Goal: Task Accomplishment & Management: Complete application form

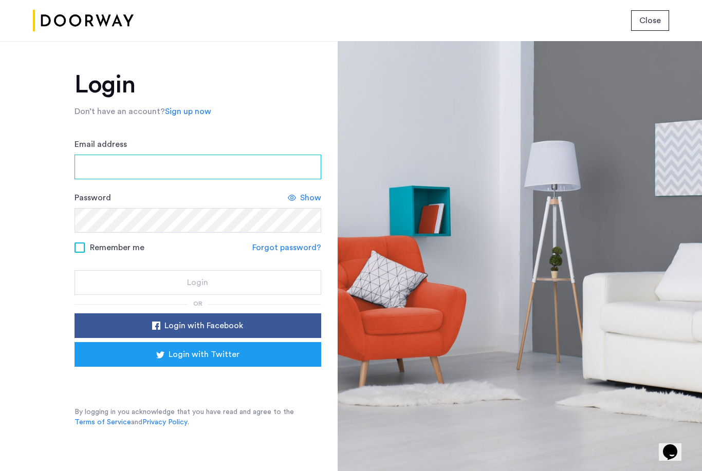
click at [126, 155] on input "Email address" at bounding box center [197, 167] width 247 height 25
type input "**********"
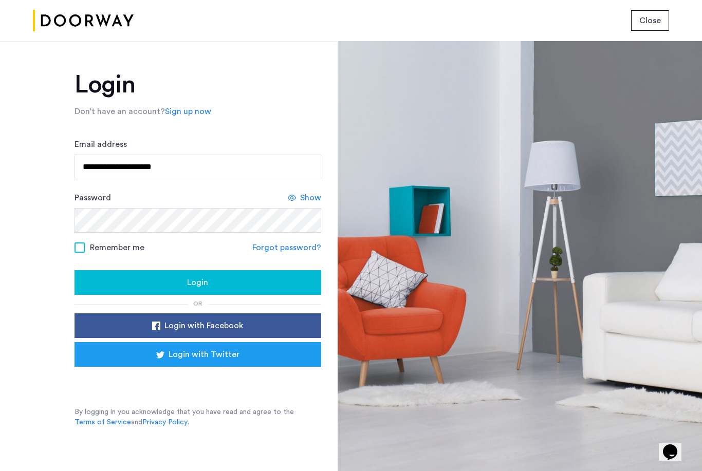
click at [135, 294] on button "Login" at bounding box center [197, 282] width 247 height 25
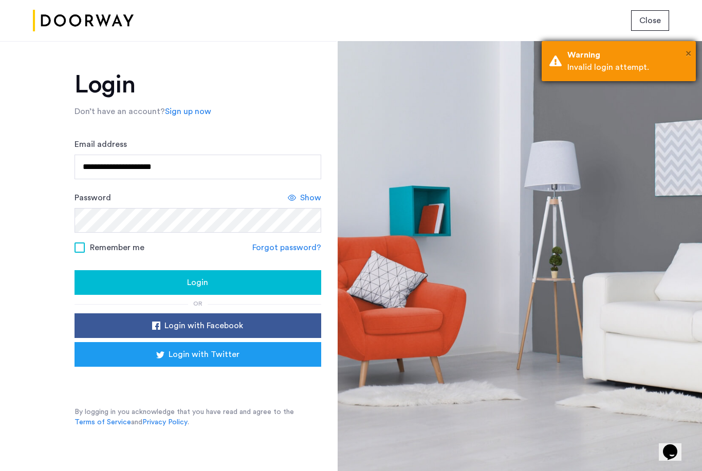
click at [689, 55] on span "×" at bounding box center [688, 53] width 6 height 10
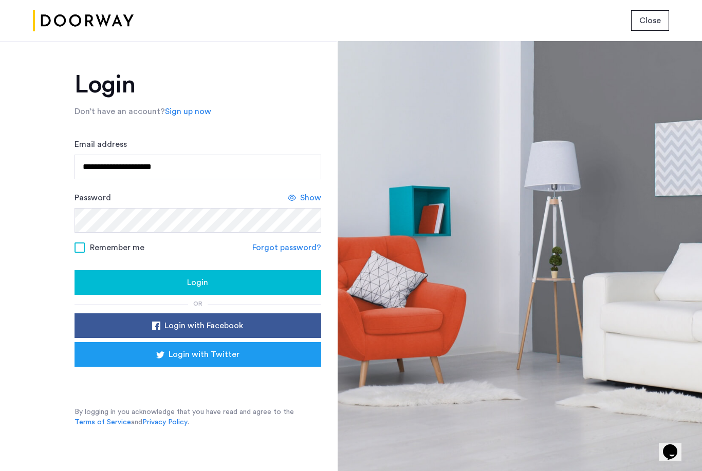
click at [655, 20] on span "Close" at bounding box center [650, 20] width 22 height 12
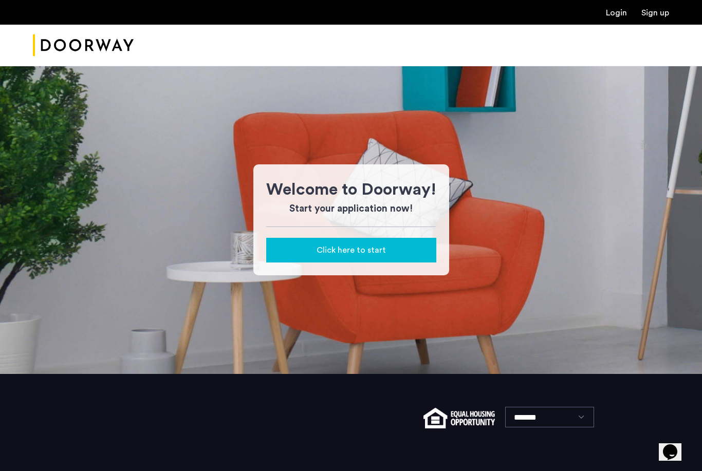
click at [371, 253] on span "Click here to start" at bounding box center [350, 250] width 69 height 12
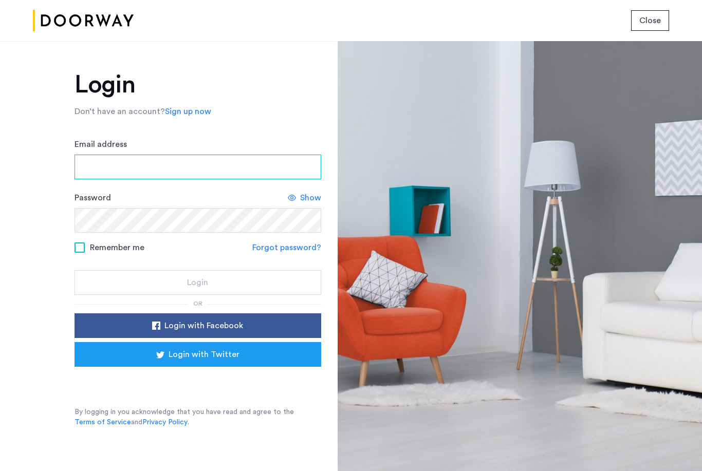
click at [209, 167] on input "Email address" at bounding box center [197, 167] width 247 height 25
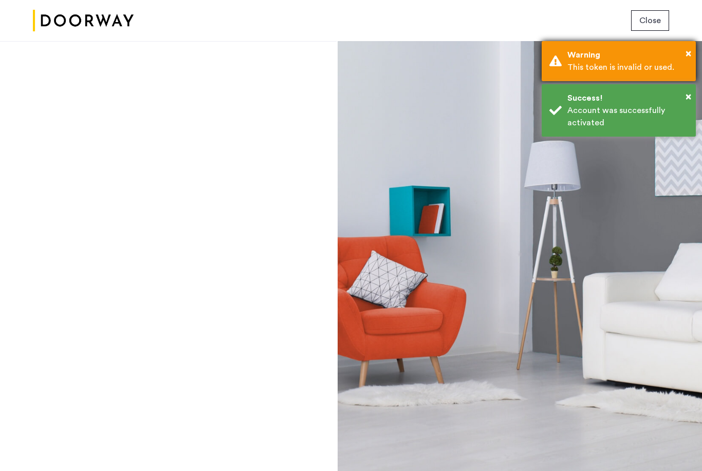
click at [682, 52] on div "Warning" at bounding box center [627, 55] width 121 height 12
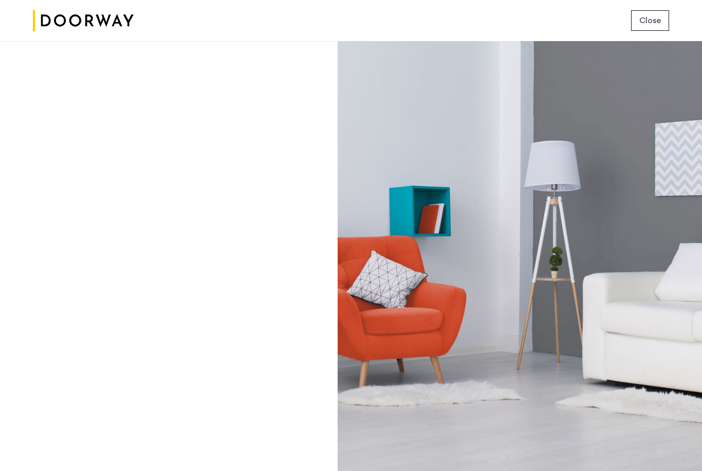
click at [650, 17] on span "Close" at bounding box center [650, 20] width 22 height 12
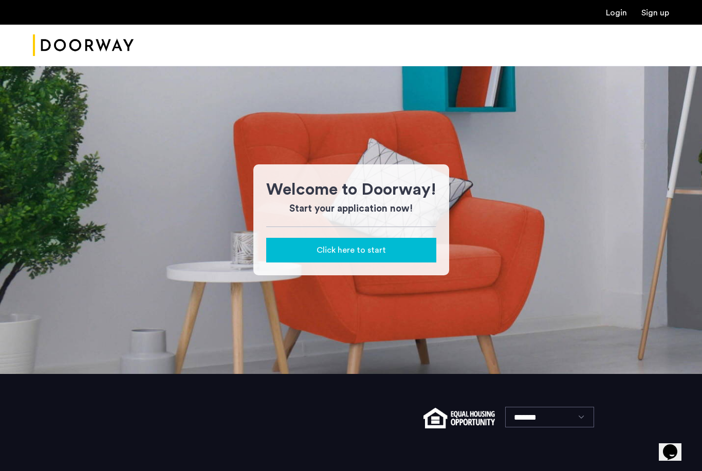
click at [394, 255] on div "Click here to start" at bounding box center [351, 250] width 154 height 12
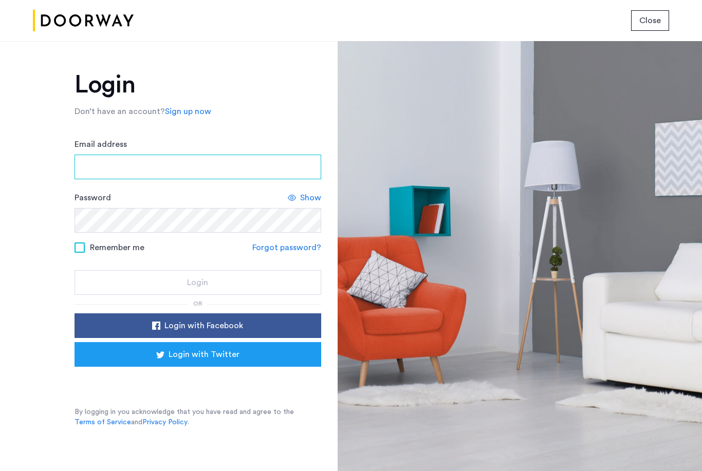
click at [274, 179] on input "Email address" at bounding box center [197, 167] width 247 height 25
type input "**********"
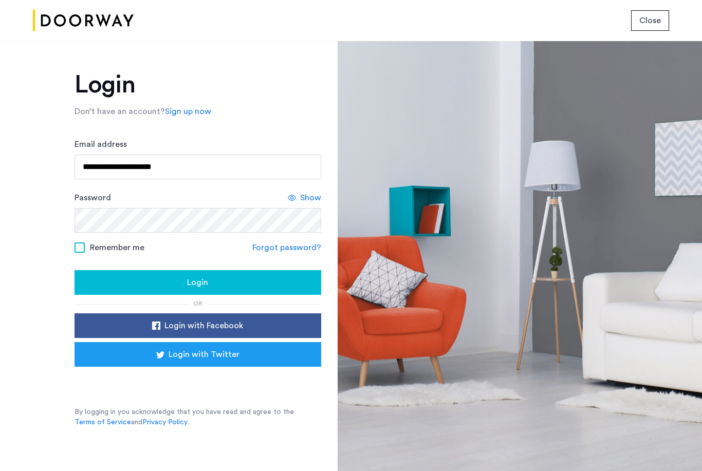
click at [108, 288] on div "Login" at bounding box center [198, 282] width 230 height 12
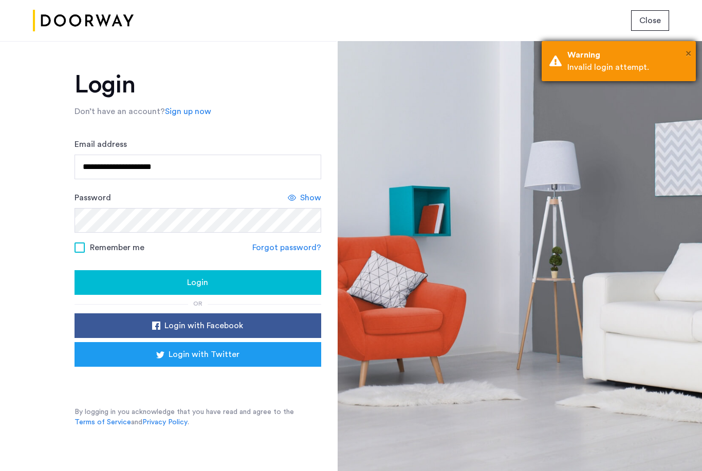
click at [688, 46] on button "×" at bounding box center [688, 53] width 6 height 15
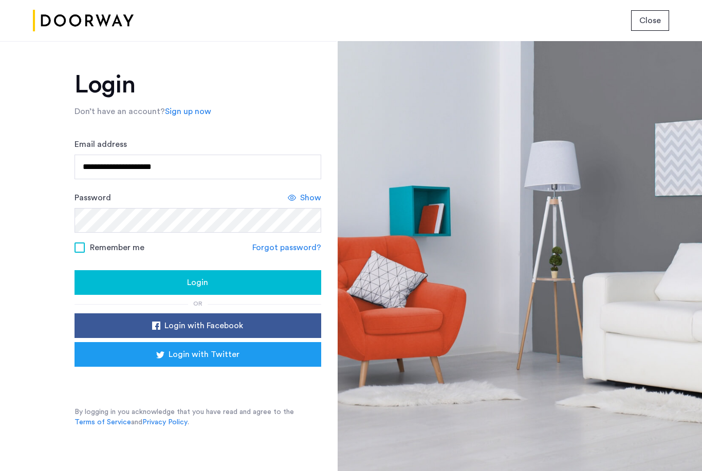
click at [661, 36] on div "Close" at bounding box center [351, 20] width 702 height 41
click at [300, 252] on link "Forgot password?" at bounding box center [286, 247] width 69 height 12
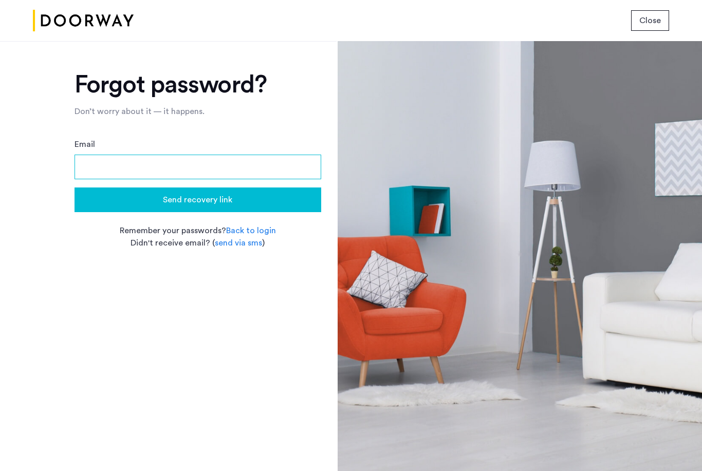
click at [218, 175] on input "Email" at bounding box center [197, 167] width 247 height 25
type input "**********"
click at [262, 198] on div "Send recovery link" at bounding box center [198, 200] width 230 height 12
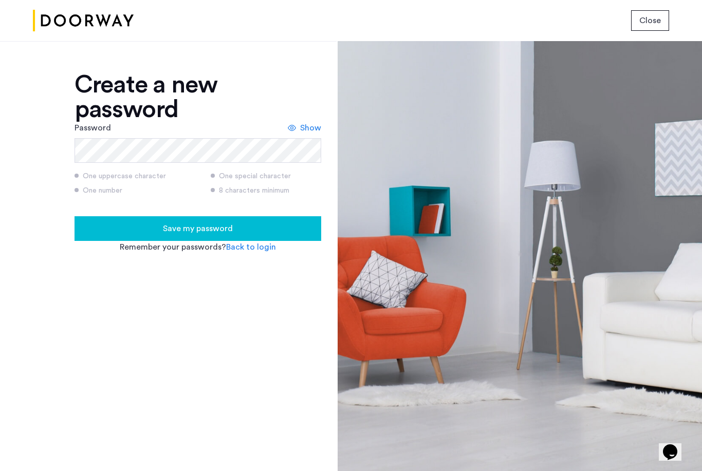
click at [111, 234] on div "Save my password" at bounding box center [198, 228] width 230 height 12
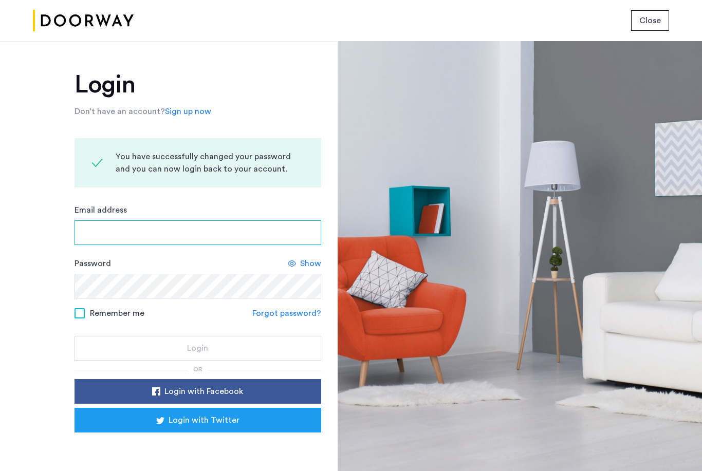
click at [286, 232] on input "Email address" at bounding box center [197, 232] width 247 height 25
type input "**********"
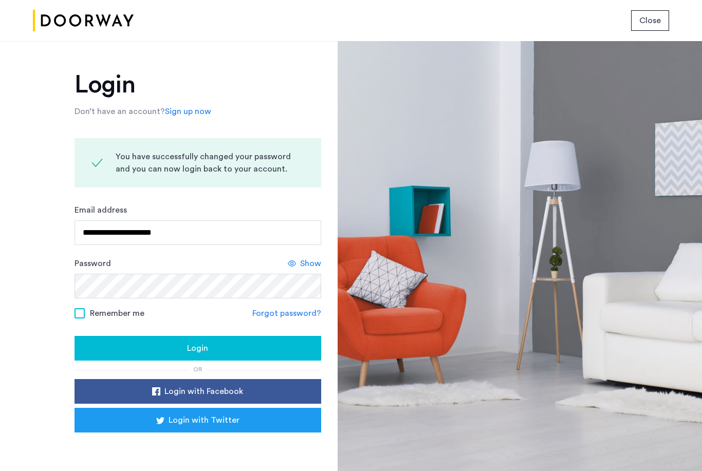
click at [132, 350] on div "Login" at bounding box center [198, 348] width 230 height 12
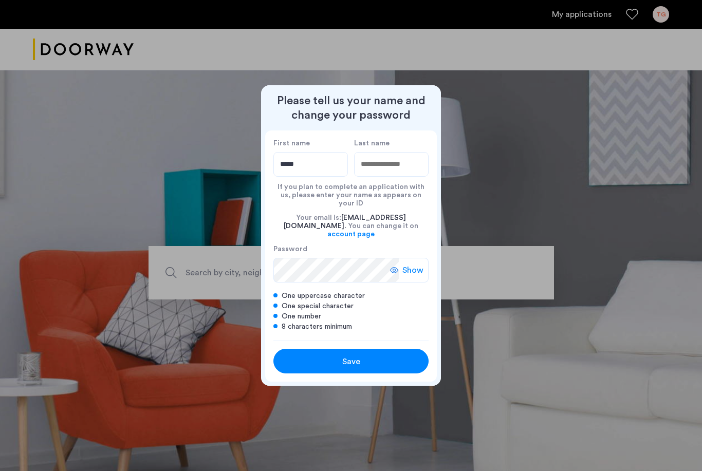
type input "*****"
click at [422, 177] on input "Last name" at bounding box center [391, 164] width 74 height 25
type input "******"
click at [417, 264] on span "Show" at bounding box center [412, 270] width 21 height 12
click at [377, 356] on div "Save" at bounding box center [351, 362] width 99 height 12
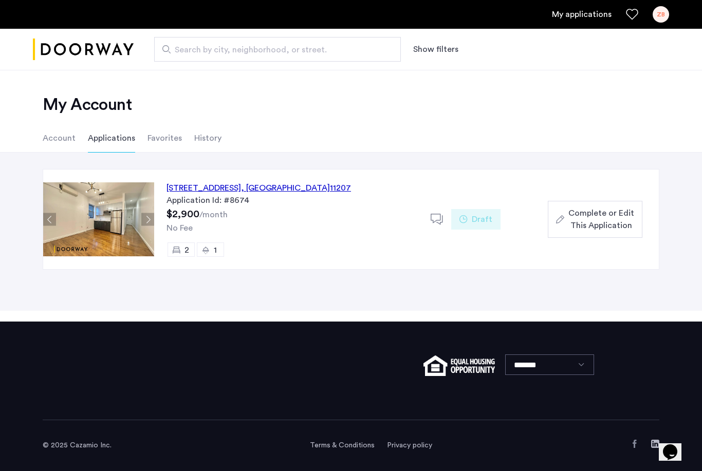
click at [281, 192] on div "74 Eldert Street, Unit A3, Brooklyn , NY 11207" at bounding box center [258, 188] width 184 height 12
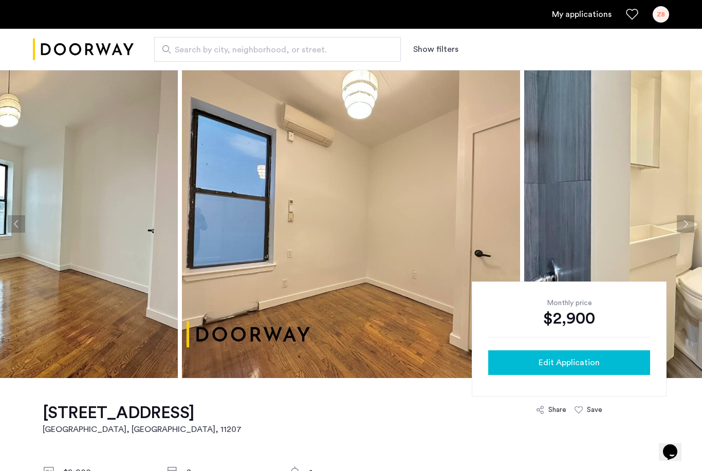
click at [613, 361] on div "Edit Application" at bounding box center [568, 363] width 145 height 12
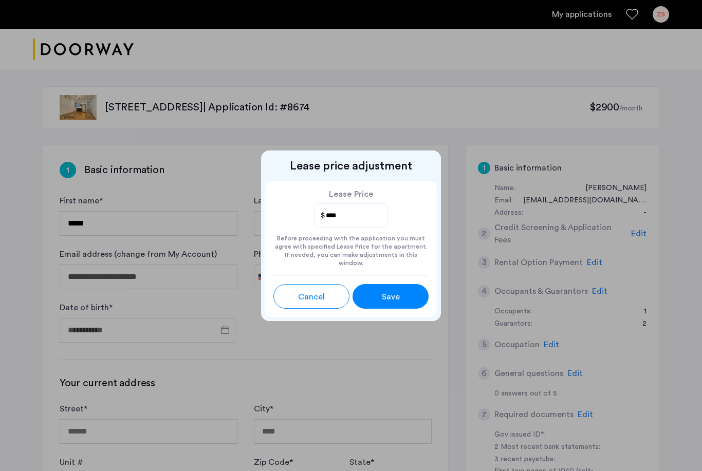
click at [401, 291] on div "Save" at bounding box center [391, 297] width 34 height 12
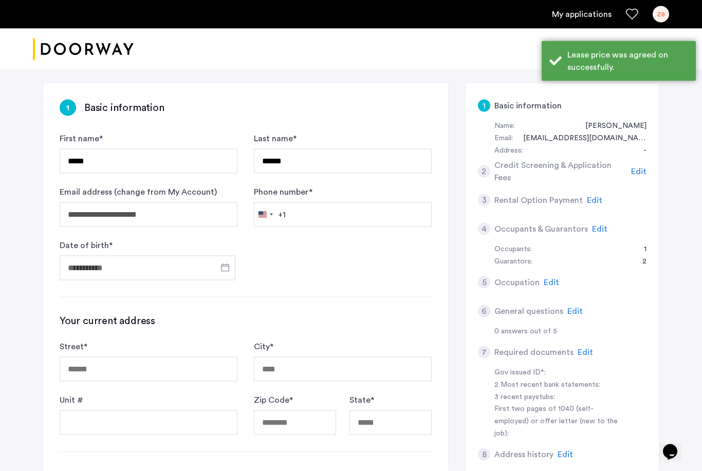
scroll to position [66, 0]
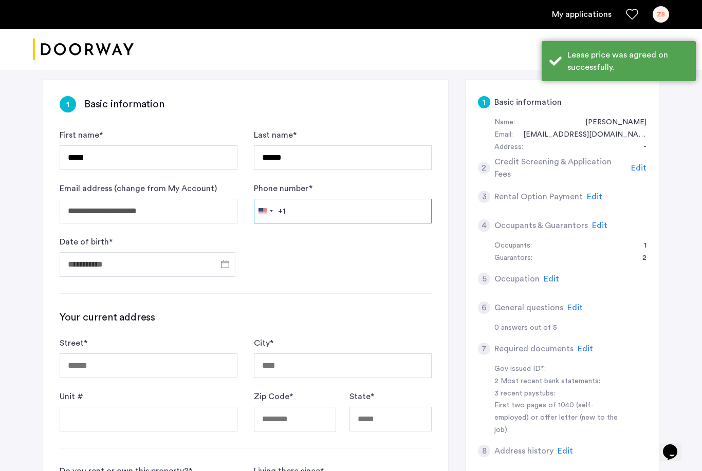
click at [342, 215] on input "Phone number *" at bounding box center [343, 211] width 178 height 25
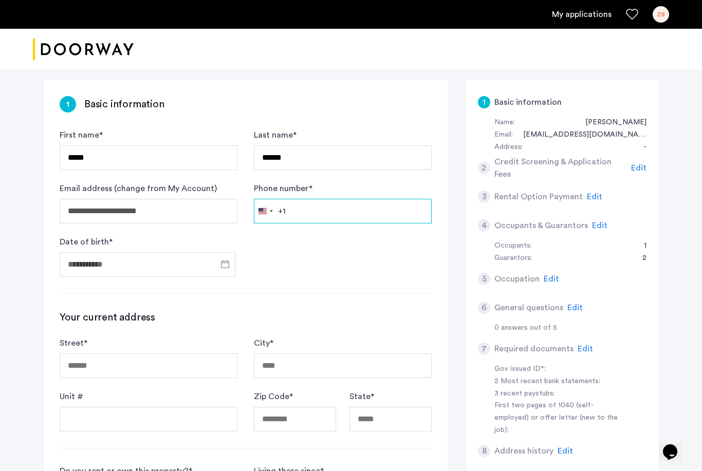
type input "**********"
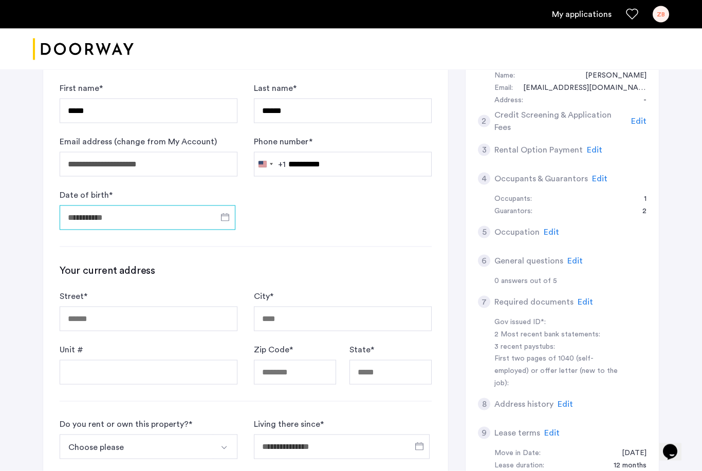
click at [180, 223] on input "Date of birth *" at bounding box center [148, 218] width 176 height 25
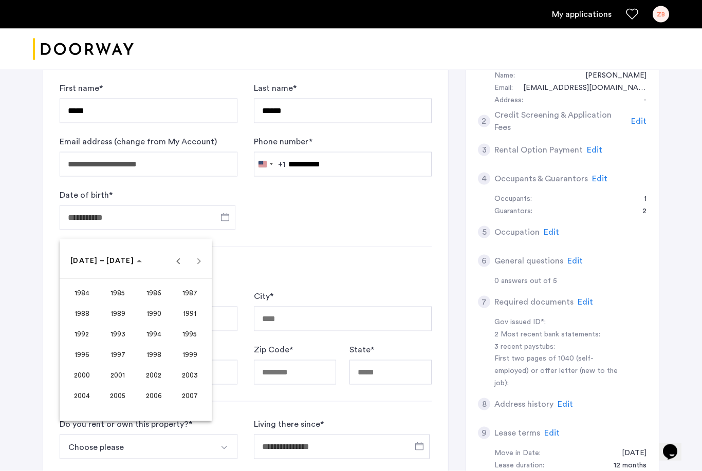
scroll to position [113, 0]
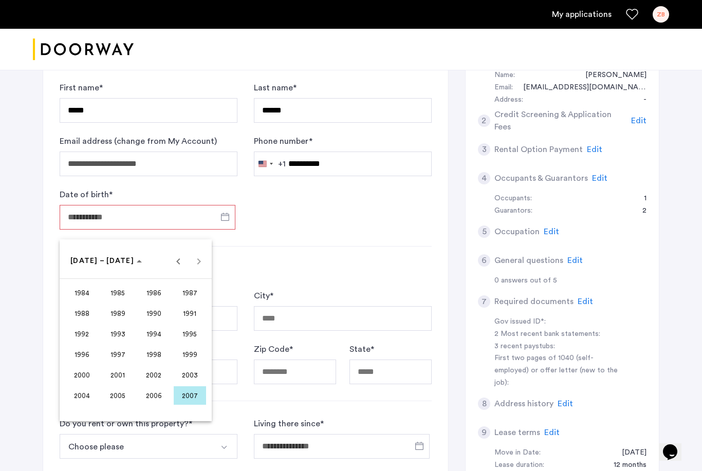
click at [157, 377] on span "2002" at bounding box center [154, 375] width 32 height 18
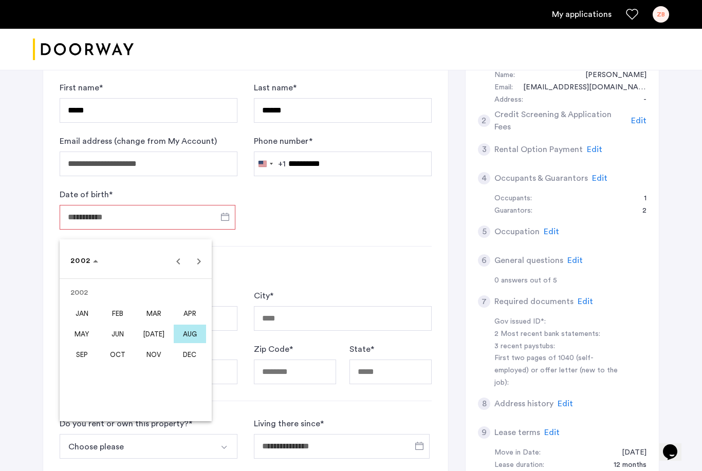
click at [160, 353] on span "NOV" at bounding box center [154, 354] width 32 height 18
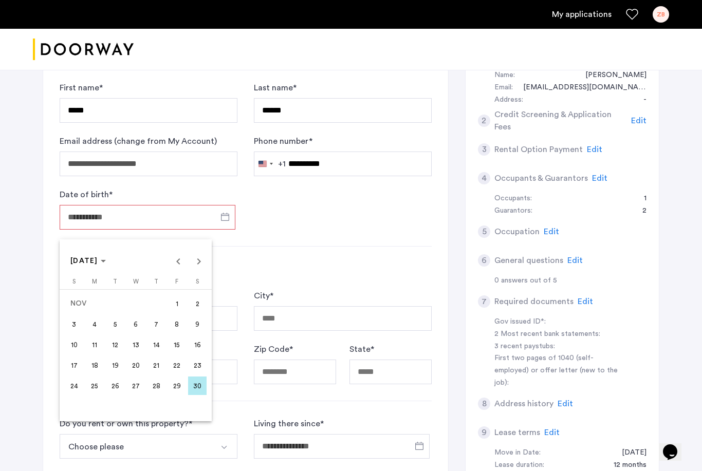
click at [156, 343] on span "14" at bounding box center [156, 344] width 18 height 18
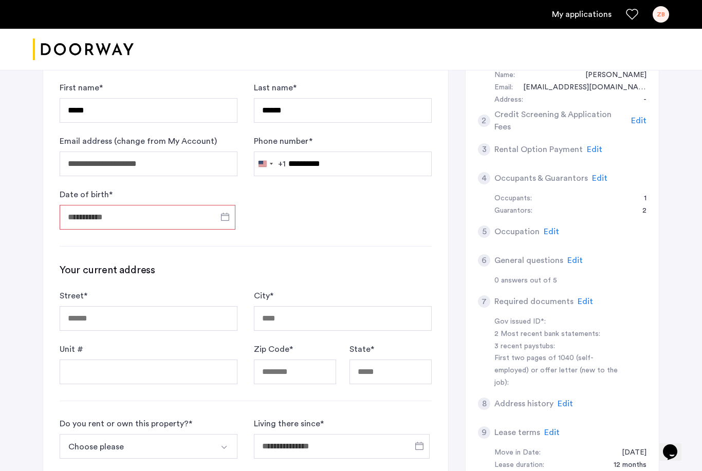
type input "**********"
click at [161, 325] on input "Street *" at bounding box center [149, 318] width 178 height 25
type input "**********"
type input "******"
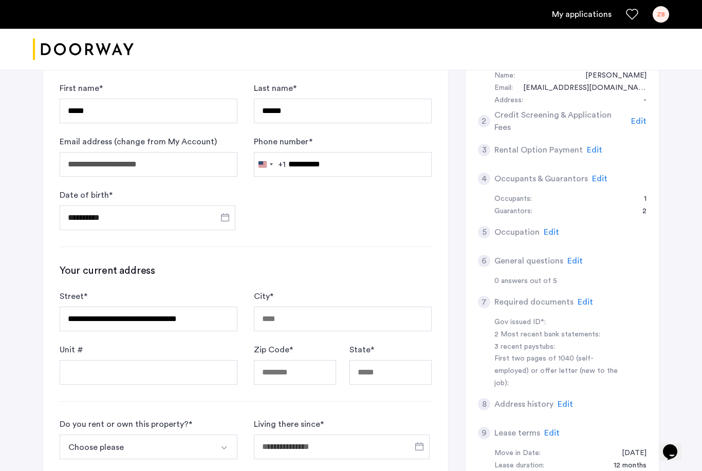
type input "*****"
type input "**"
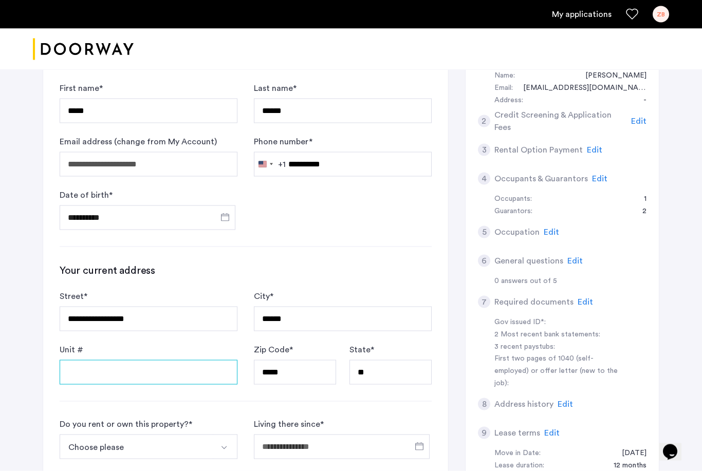
click at [189, 377] on input "Unit #" at bounding box center [149, 372] width 178 height 25
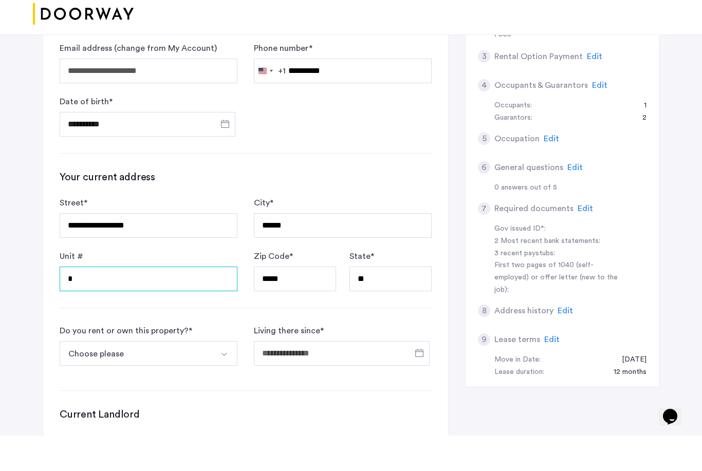
scroll to position [171, 0]
type input "*"
click at [201, 376] on button "Choose please" at bounding box center [137, 388] width 154 height 25
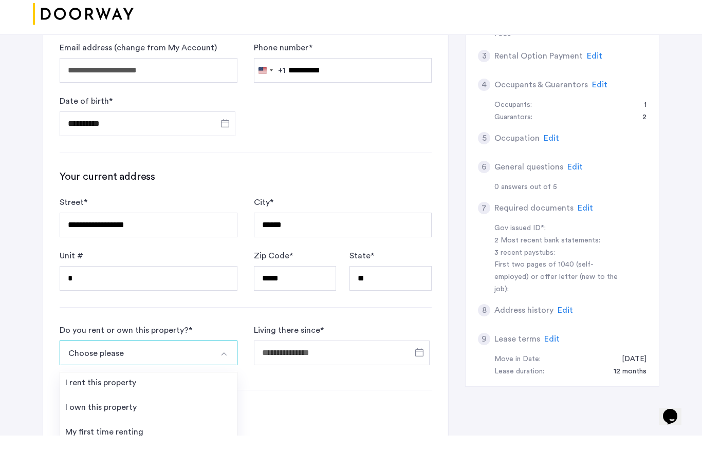
scroll to position [207, 0]
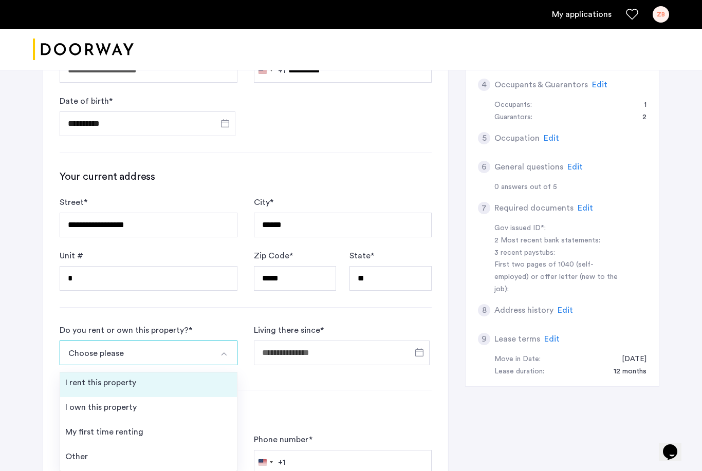
click at [139, 377] on li "I rent this property" at bounding box center [148, 384] width 177 height 25
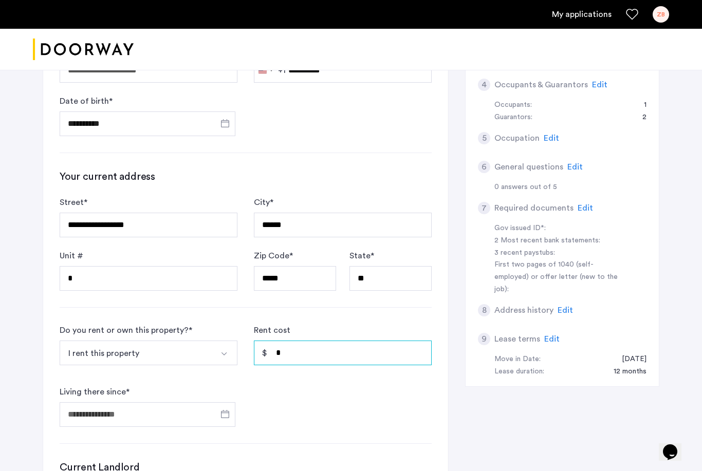
click at [340, 357] on input "*" at bounding box center [343, 353] width 178 height 25
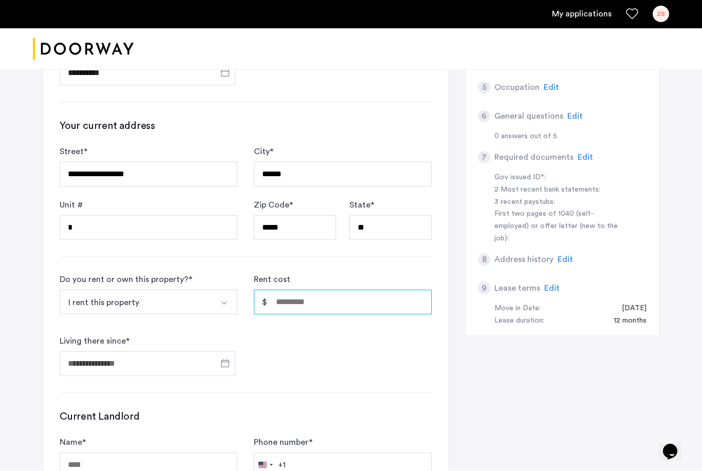
scroll to position [257, 0]
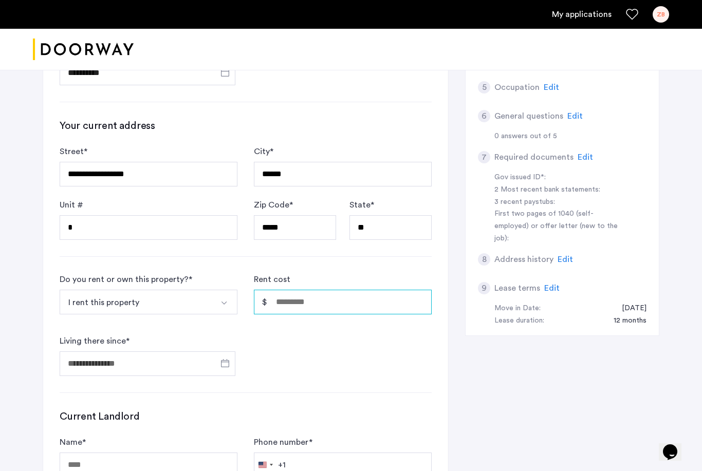
click at [367, 304] on input "Rent cost" at bounding box center [343, 302] width 178 height 25
type input "*****"
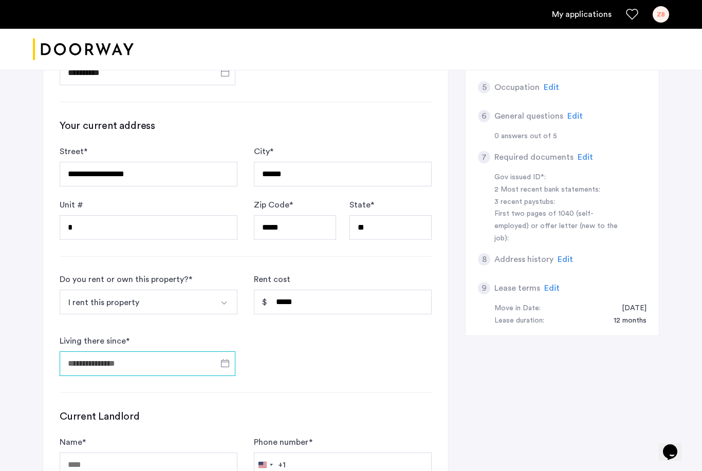
click at [187, 362] on input "Living there since *" at bounding box center [148, 363] width 176 height 25
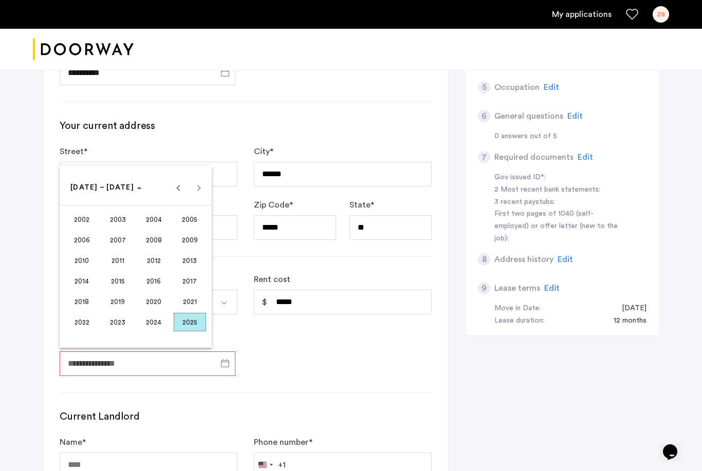
click at [162, 331] on span "2024" at bounding box center [154, 322] width 32 height 18
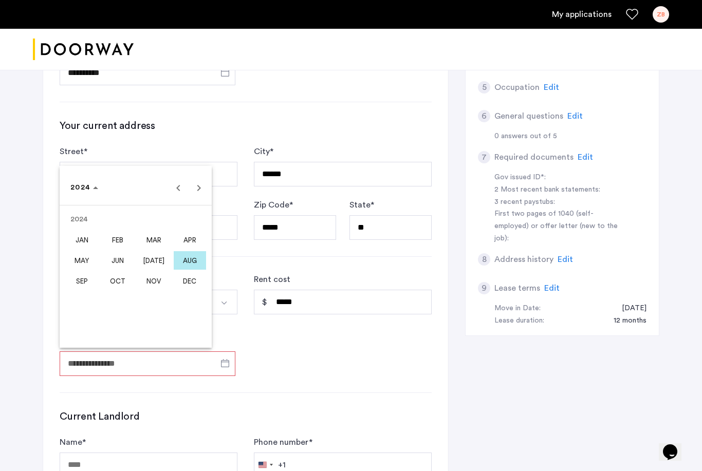
click at [196, 270] on span "AUG" at bounding box center [190, 260] width 32 height 18
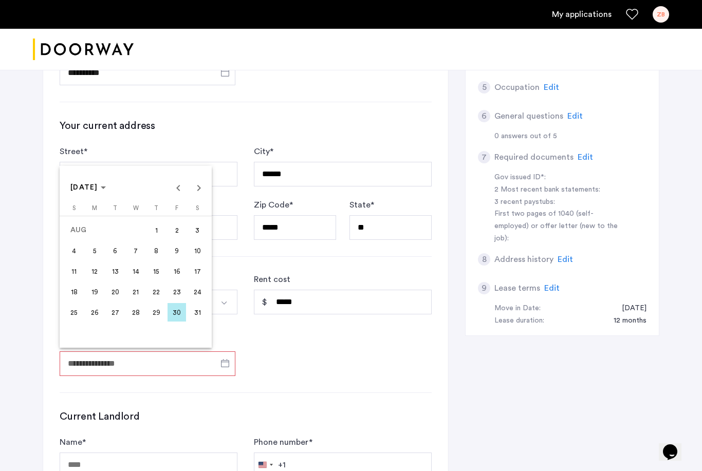
click at [271, 377] on div at bounding box center [351, 235] width 702 height 471
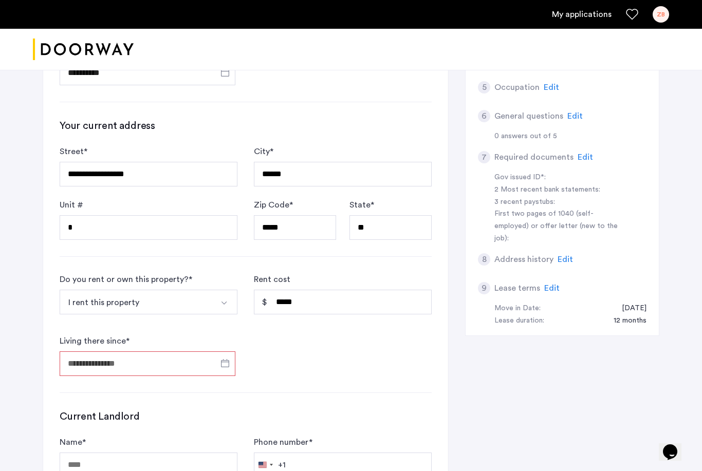
click at [194, 358] on input "Living there since *" at bounding box center [148, 363] width 176 height 25
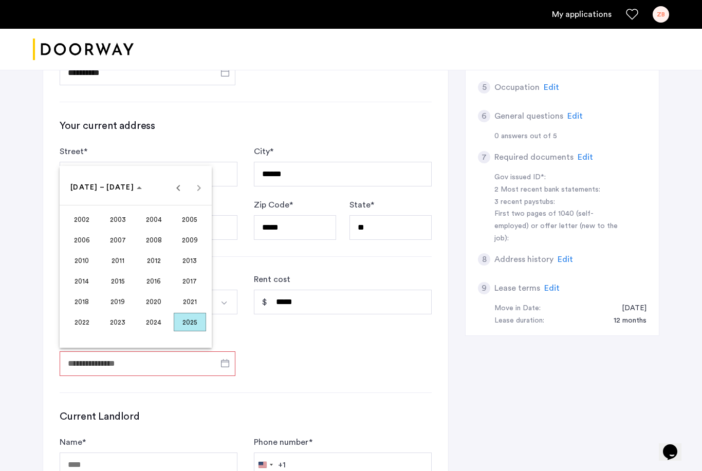
click at [190, 331] on span "2025" at bounding box center [190, 322] width 32 height 18
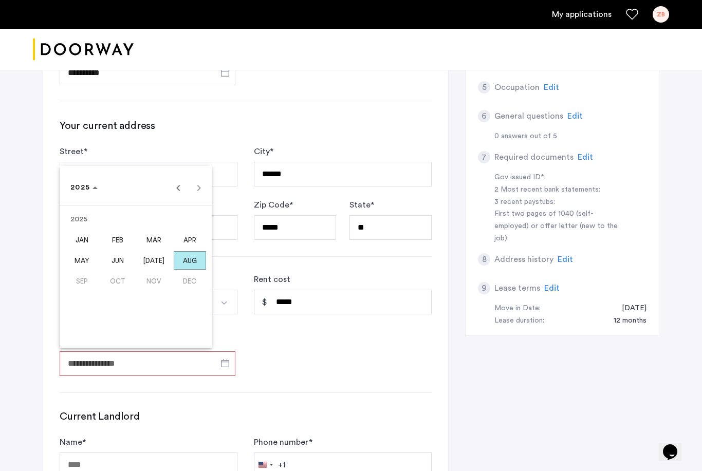
click at [88, 290] on span "SEP" at bounding box center [82, 281] width 32 height 18
click at [176, 198] on span "Previous year" at bounding box center [178, 187] width 21 height 21
click at [85, 290] on span "SEP" at bounding box center [82, 281] width 32 height 18
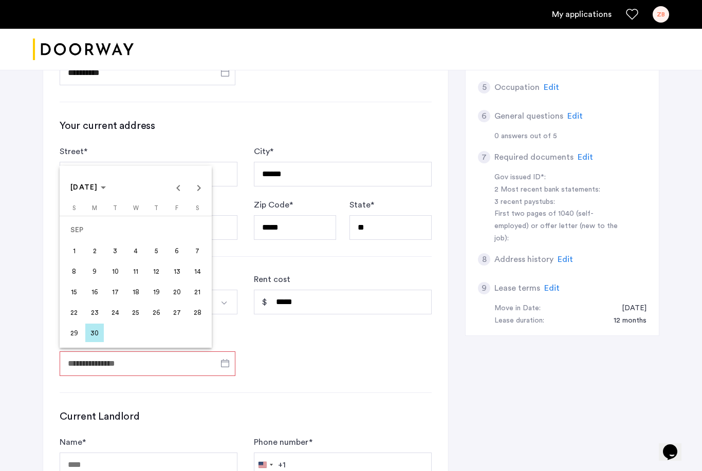
click at [79, 260] on span "1" at bounding box center [74, 250] width 18 height 18
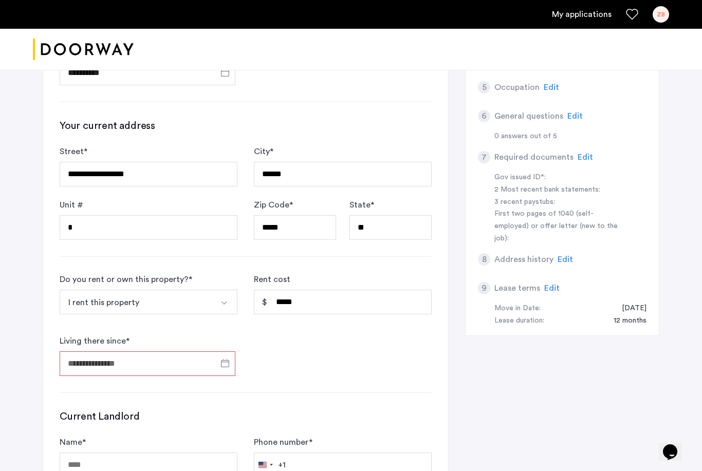
type input "**********"
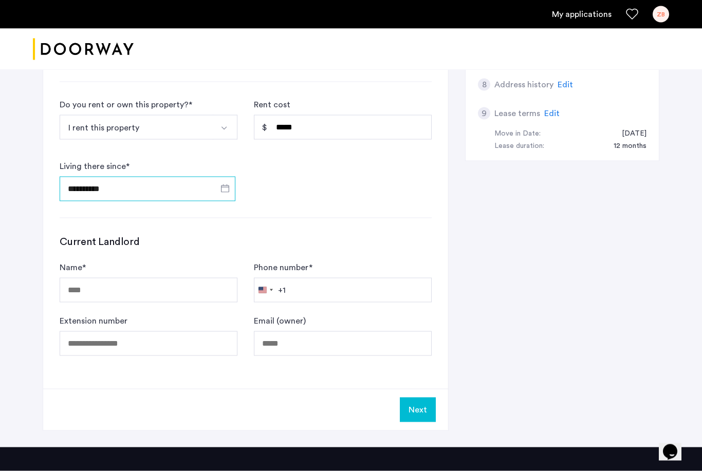
scroll to position [433, 0]
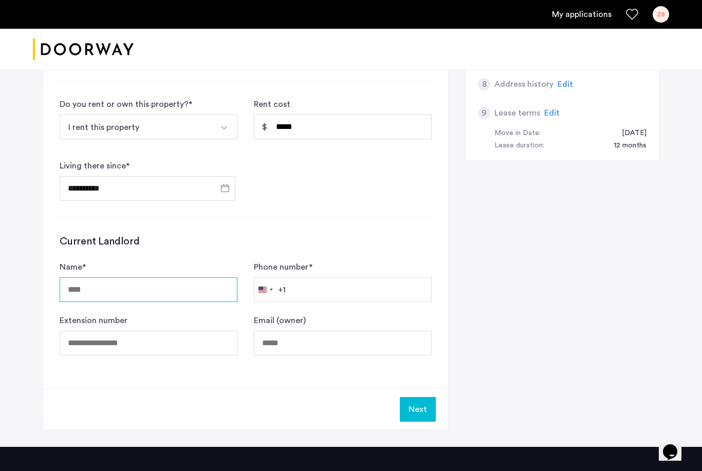
click at [196, 296] on input "Name *" at bounding box center [149, 289] width 178 height 25
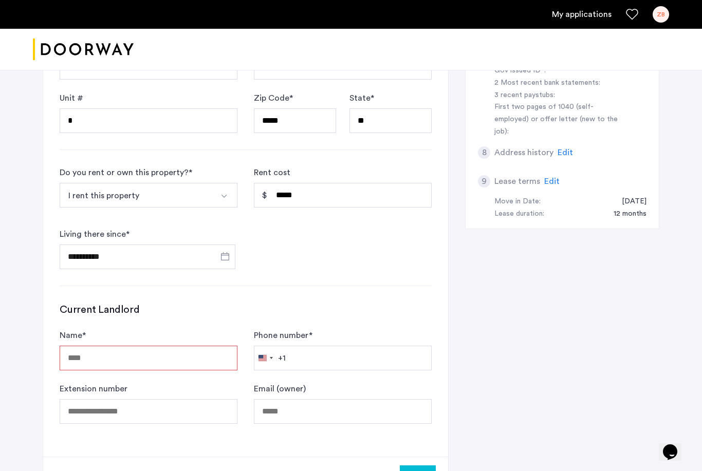
scroll to position [522, 0]
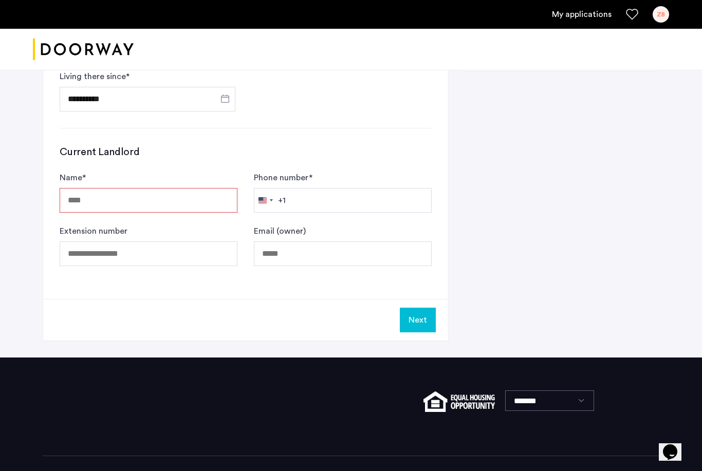
click at [192, 200] on input "Name *" at bounding box center [149, 200] width 178 height 25
type input "**********"
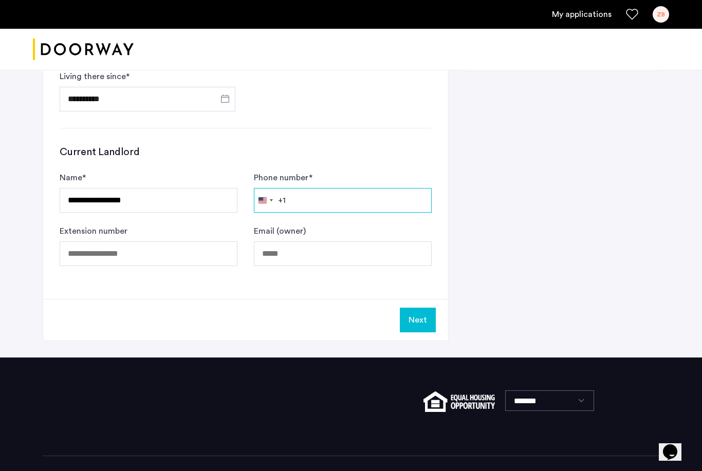
click at [317, 201] on input "Phone number *" at bounding box center [343, 200] width 178 height 25
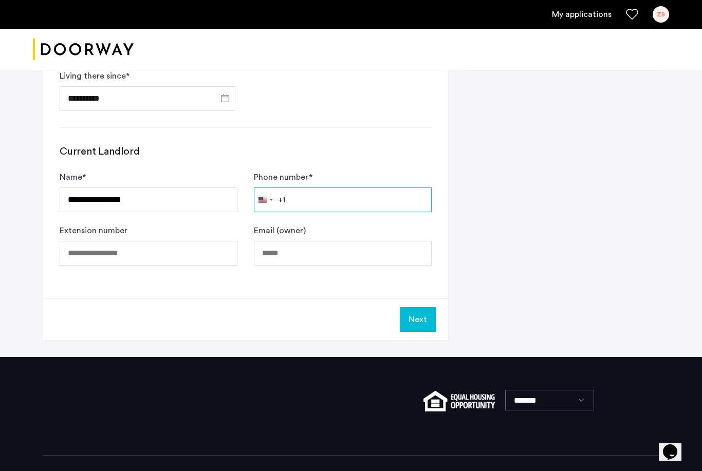
click at [351, 193] on input "Phone number *" at bounding box center [343, 200] width 178 height 25
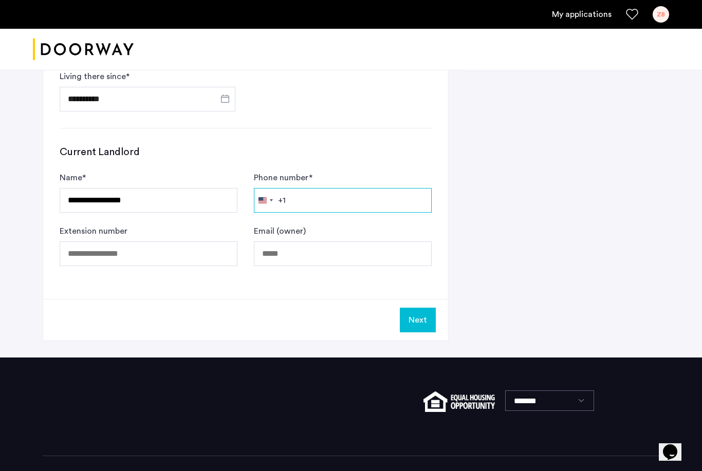
click at [402, 200] on input "Phone number *" at bounding box center [343, 200] width 178 height 25
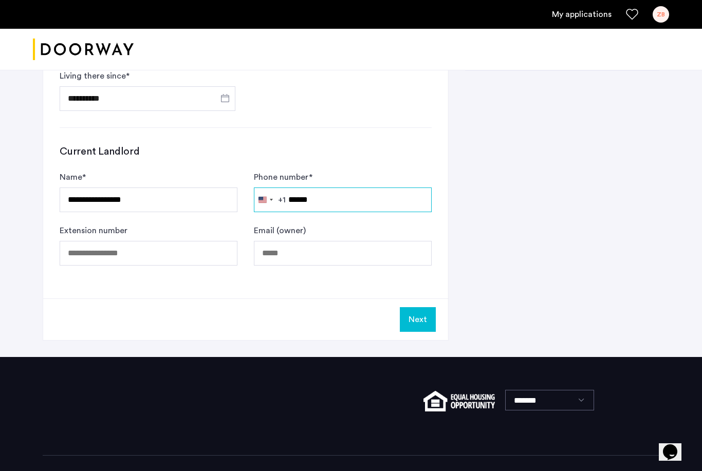
click at [343, 200] on input "******" at bounding box center [343, 200] width 178 height 25
type input "**********"
click at [313, 254] on input "Email (owner)" at bounding box center [343, 253] width 178 height 25
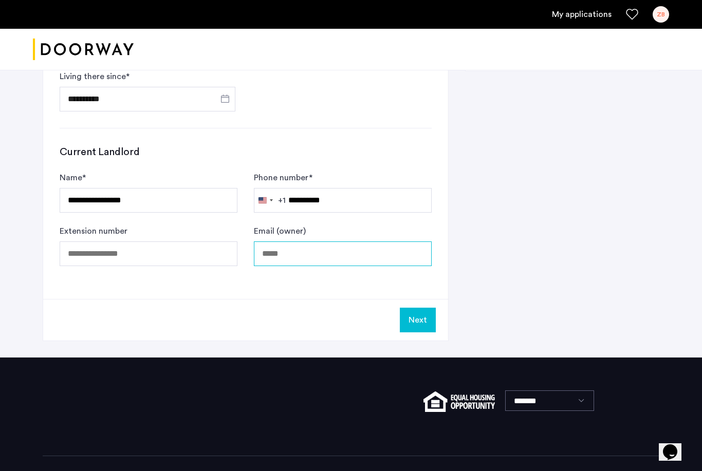
click at [329, 249] on input "Email (owner)" at bounding box center [343, 253] width 178 height 25
paste input "**********"
type input "**********"
click at [424, 322] on button "Next" at bounding box center [418, 320] width 36 height 25
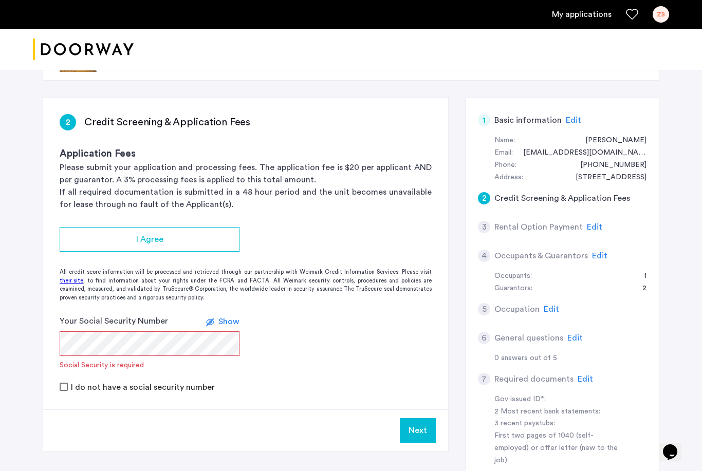
scroll to position [52, 0]
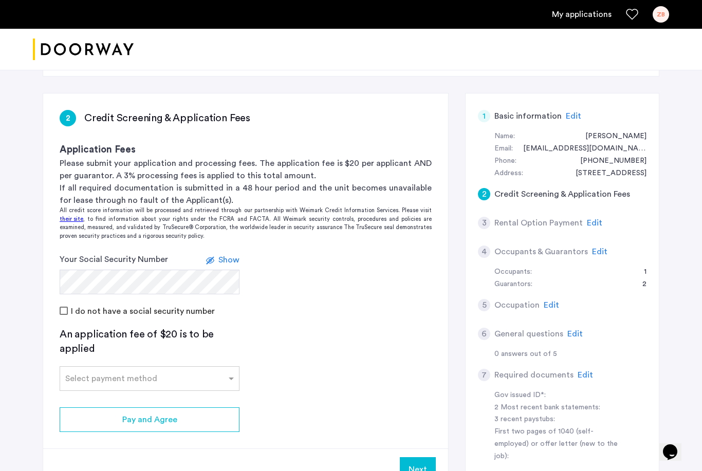
click at [243, 309] on div "I do not have a social security number" at bounding box center [246, 311] width 372 height 12
click at [229, 260] on span "Show" at bounding box center [228, 260] width 21 height 8
click at [228, 259] on span "Hide" at bounding box center [230, 260] width 17 height 8
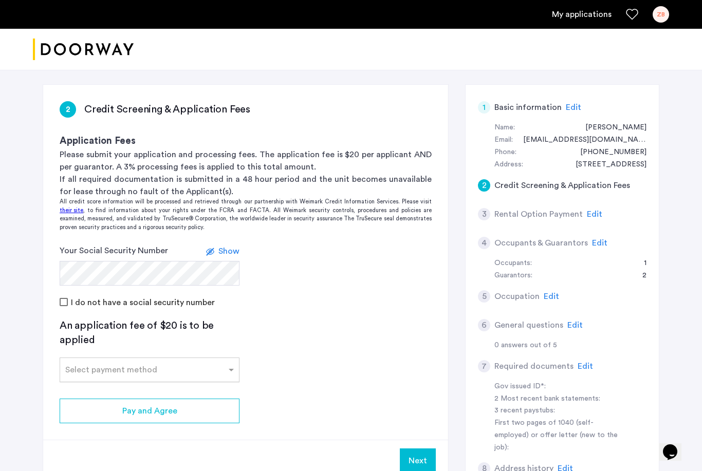
click at [203, 364] on input "text" at bounding box center [139, 367] width 148 height 7
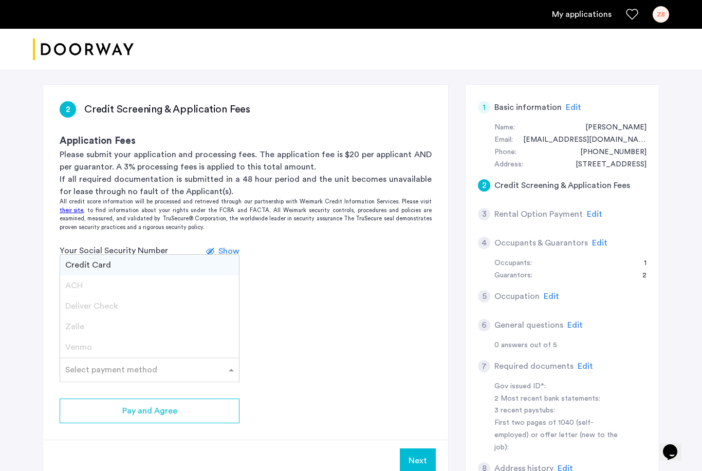
click at [311, 292] on form "Your Social Security Number Show I do not have a social security number" at bounding box center [245, 277] width 405 height 64
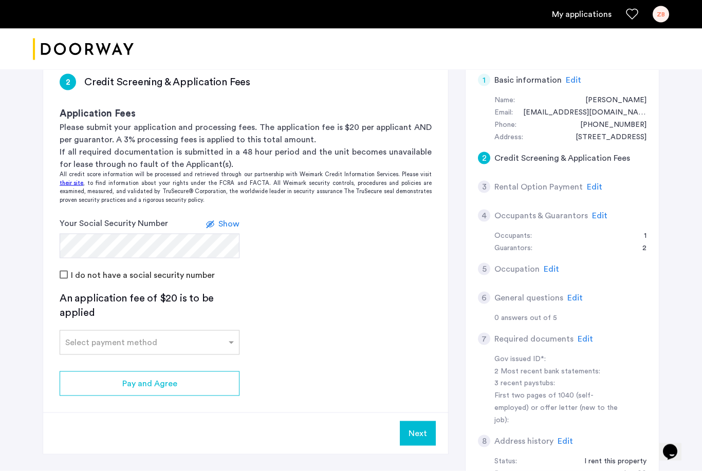
scroll to position [89, 0]
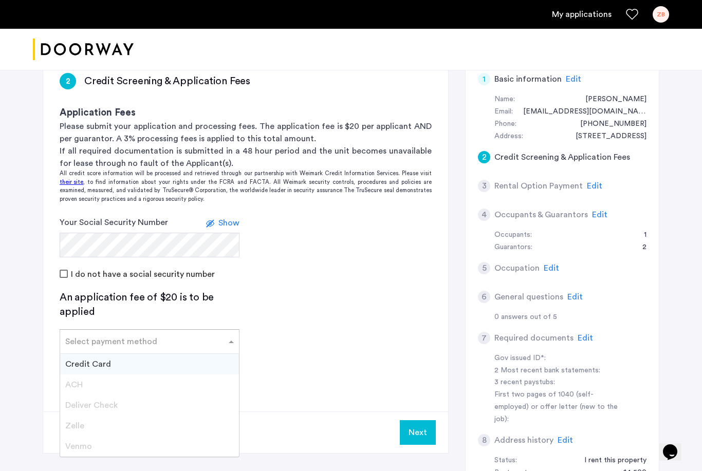
click at [170, 346] on div "Select payment method" at bounding box center [143, 341] width 166 height 12
click at [165, 360] on div "Credit Card" at bounding box center [149, 364] width 179 height 21
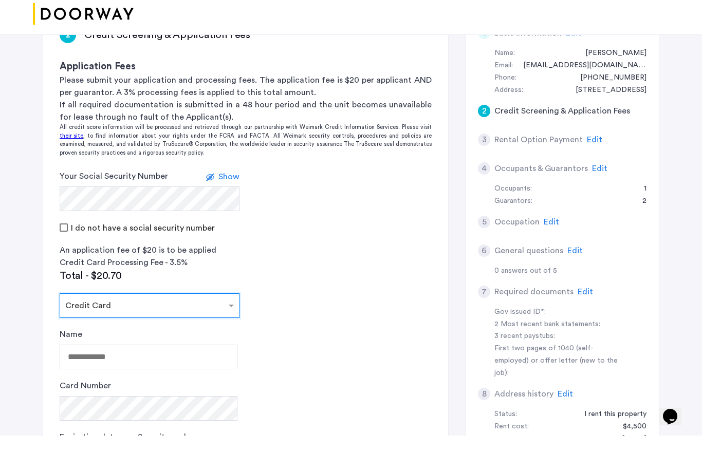
scroll to position [100, 0]
click at [162, 371] on div "Name Card Number Expiration date Security code" at bounding box center [149, 446] width 178 height 164
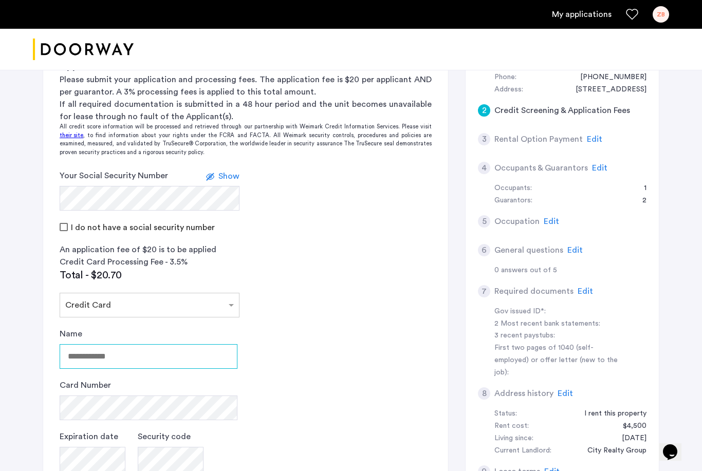
click at [163, 347] on input "Name" at bounding box center [149, 356] width 178 height 25
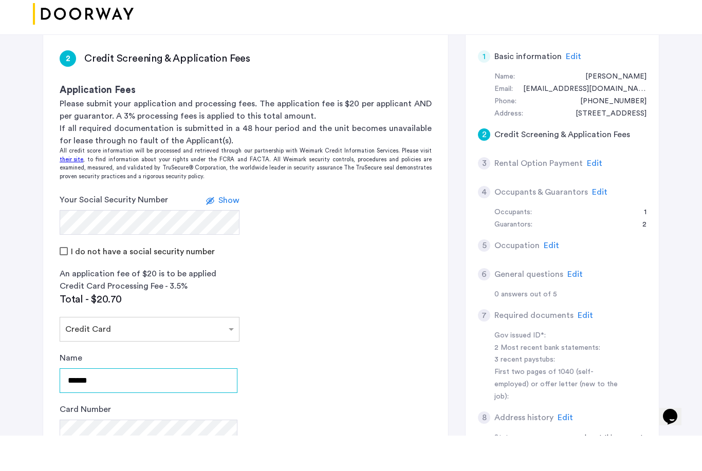
scroll to position [106, 0]
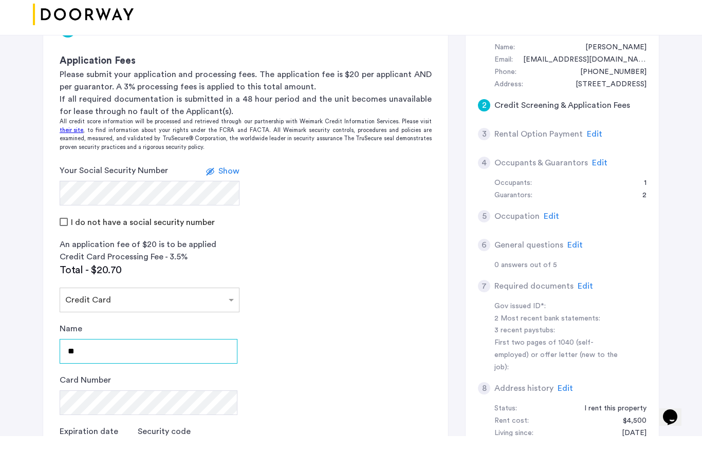
type input "*"
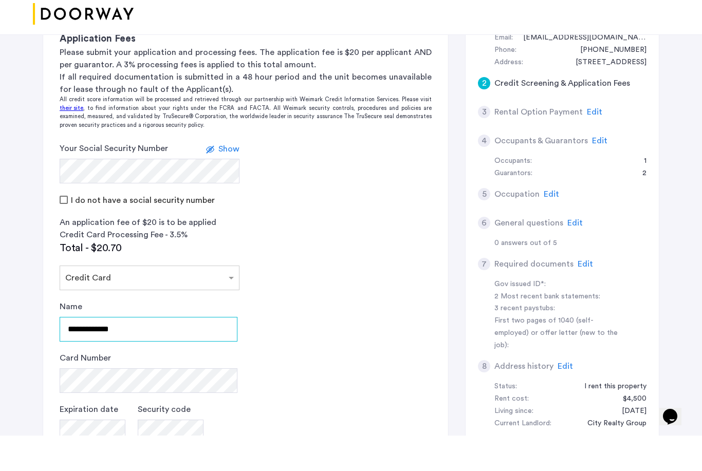
type input "**********"
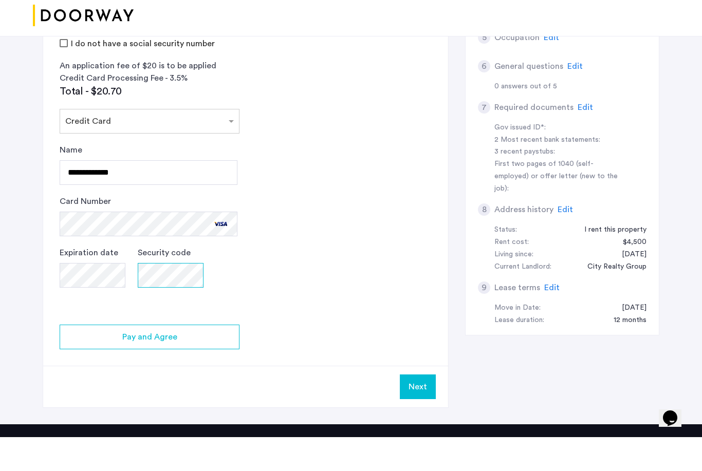
scroll to position [288, 0]
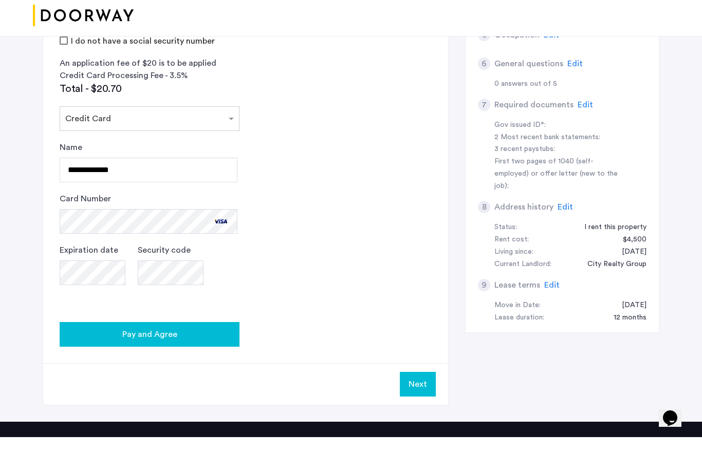
click at [207, 362] on div "Pay and Agree" at bounding box center [149, 368] width 163 height 12
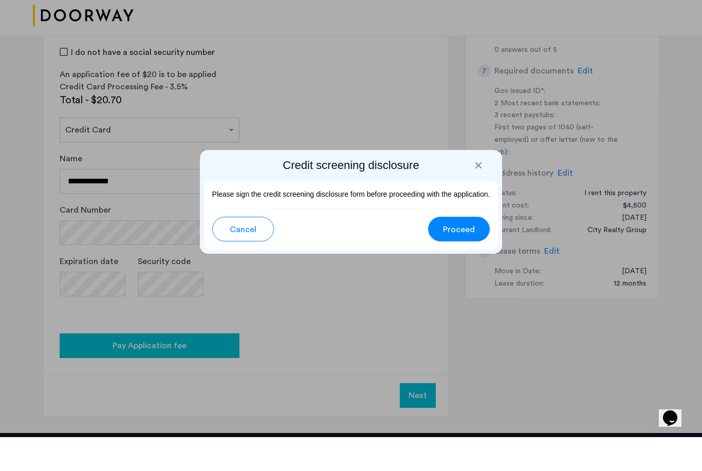
scroll to position [0, 0]
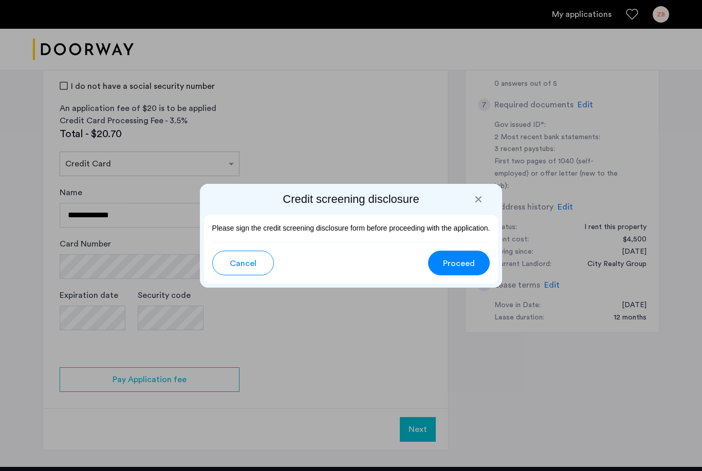
click at [462, 263] on span "Proceed" at bounding box center [459, 263] width 32 height 12
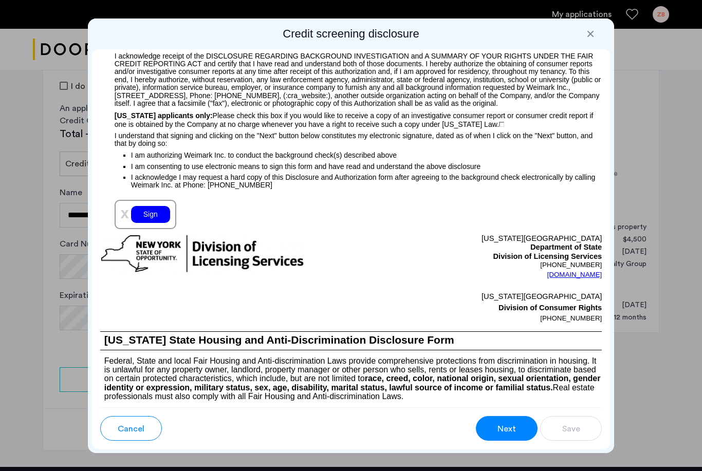
scroll to position [1136, 0]
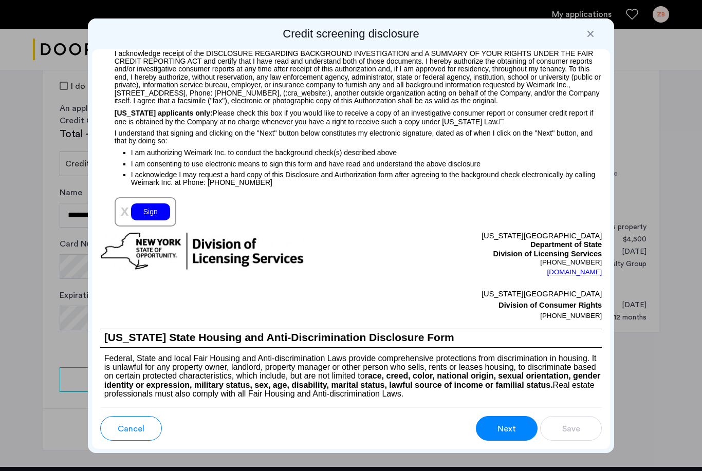
click at [163, 220] on div "Sign" at bounding box center [150, 211] width 39 height 17
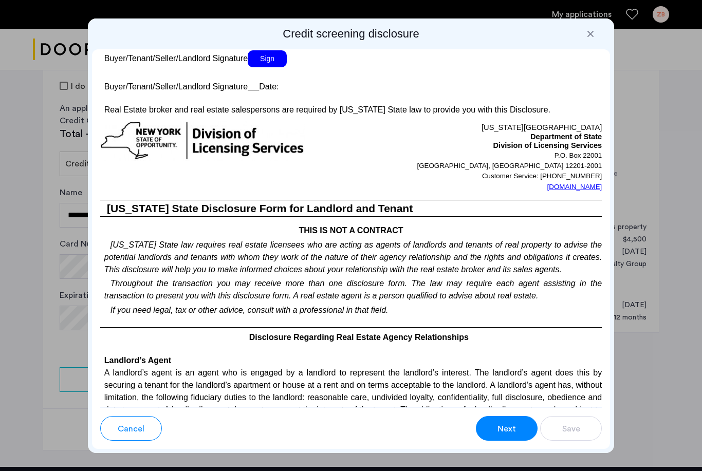
scroll to position [2044, 0]
click at [274, 68] on span "Sign" at bounding box center [267, 59] width 39 height 17
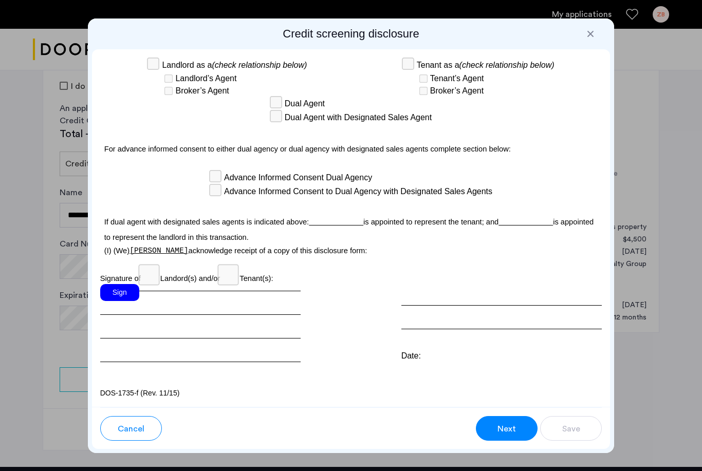
scroll to position [3056, 0]
click at [123, 291] on div "Sign" at bounding box center [119, 292] width 39 height 17
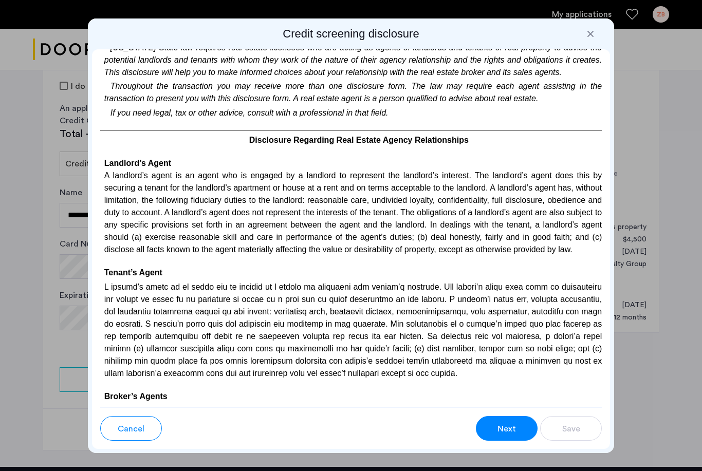
scroll to position [2245, 0]
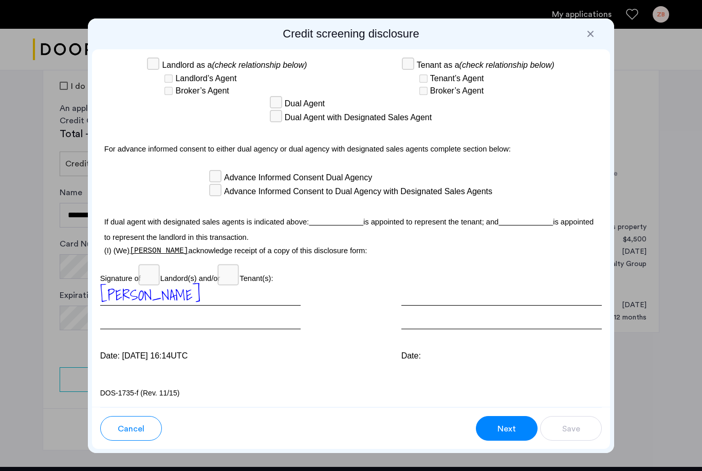
click at [504, 420] on button "Next" at bounding box center [507, 428] width 62 height 25
click at [564, 428] on span "Save" at bounding box center [571, 429] width 18 height 12
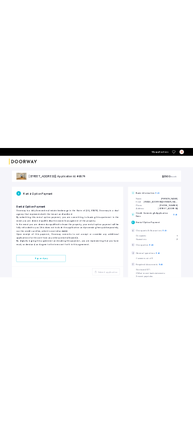
scroll to position [0, 0]
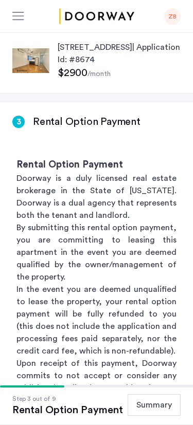
click at [150, 172] on h3 "Rental Option Payment" at bounding box center [96, 165] width 160 height 14
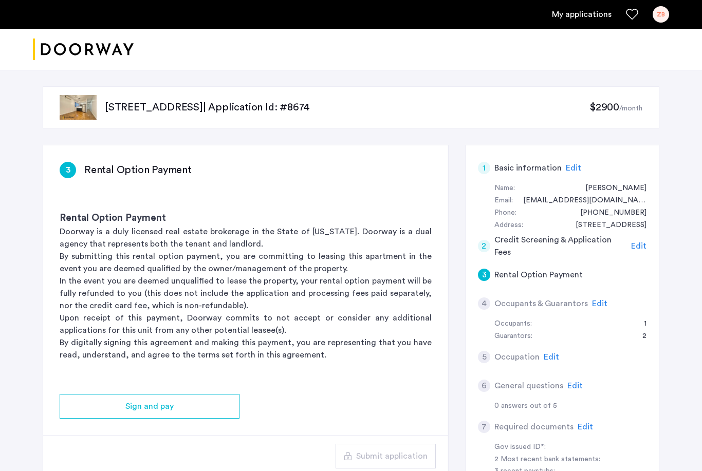
scroll to position [6, 0]
